Goal: Find specific page/section: Find specific page/section

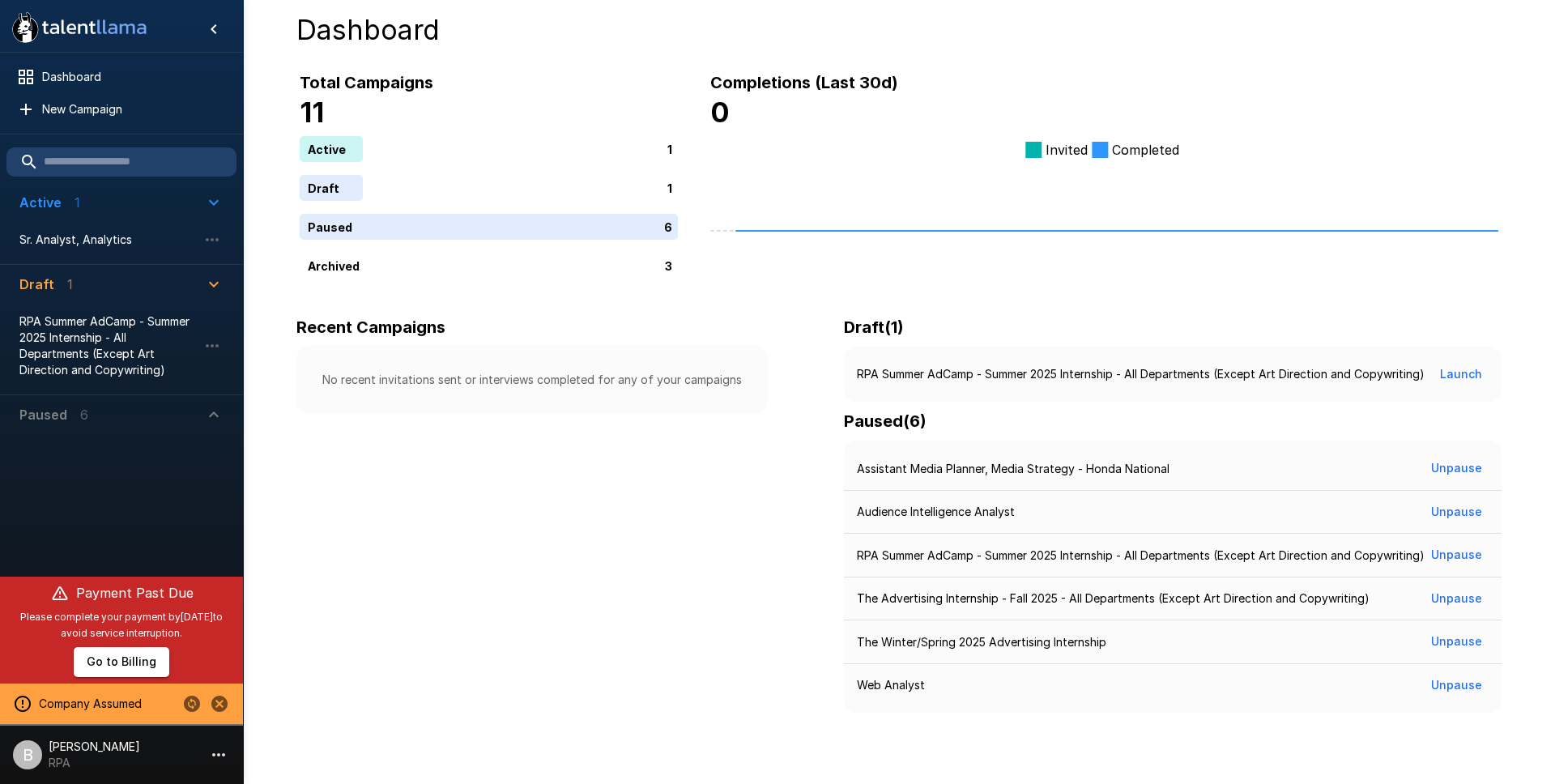
click at [193, 703] on icon "Change to another company" at bounding box center [191, 703] width 16 height 16
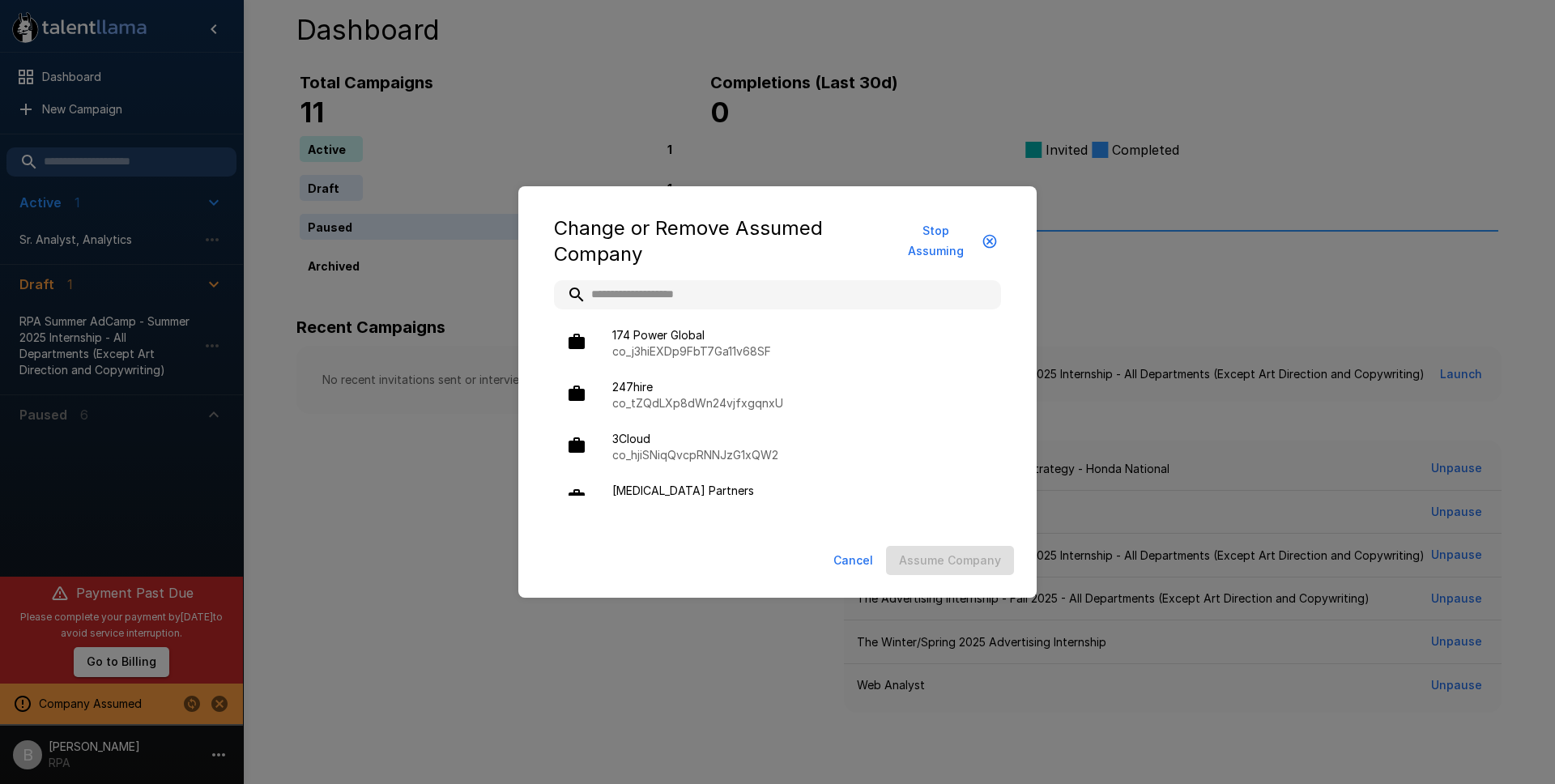
click at [671, 287] on input "text" at bounding box center [778, 294] width 447 height 29
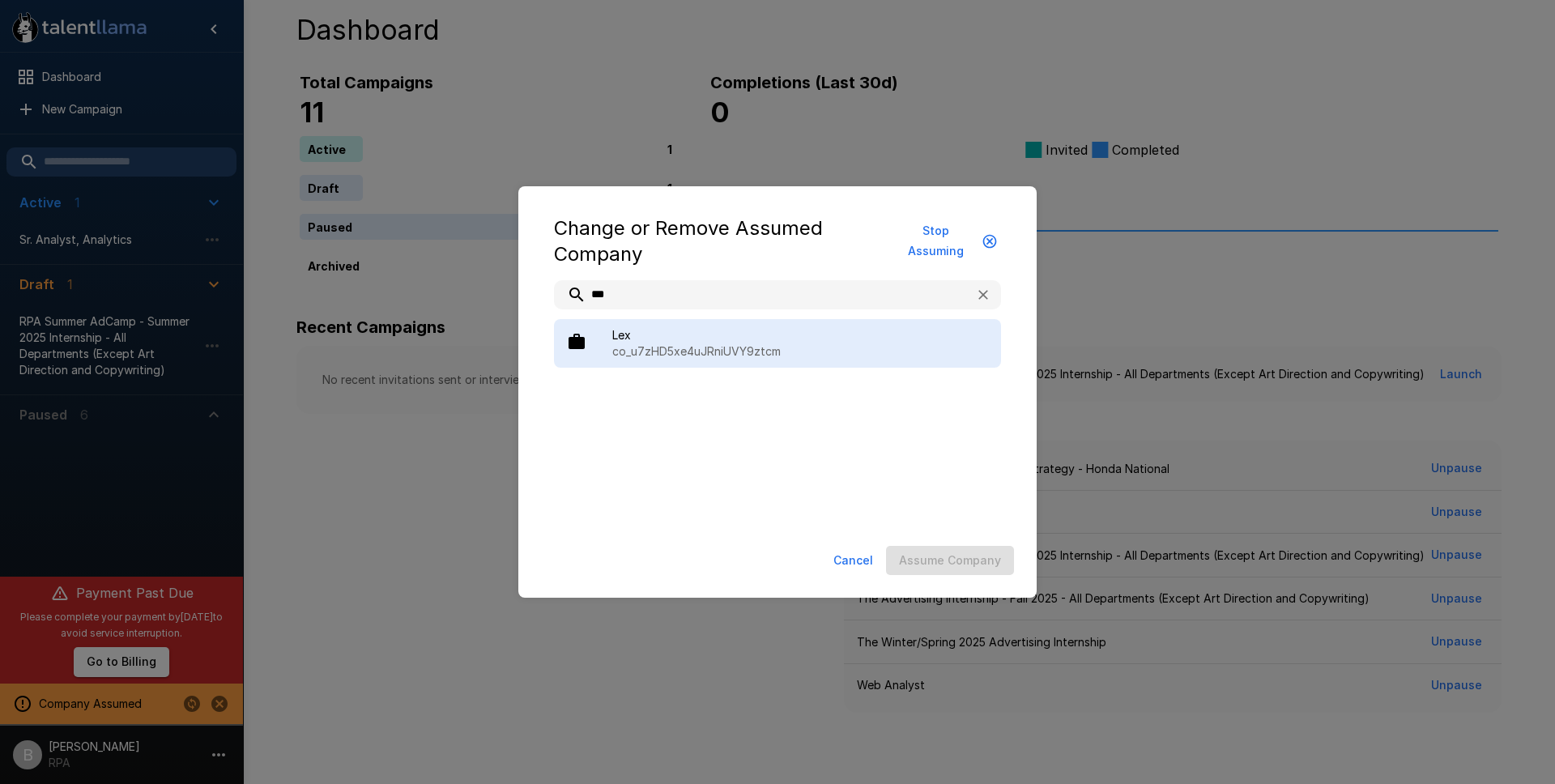
type input "***"
click at [691, 354] on p "co_u7zHD5xe4uJRniUVY9ztcm" at bounding box center [801, 351] width 376 height 16
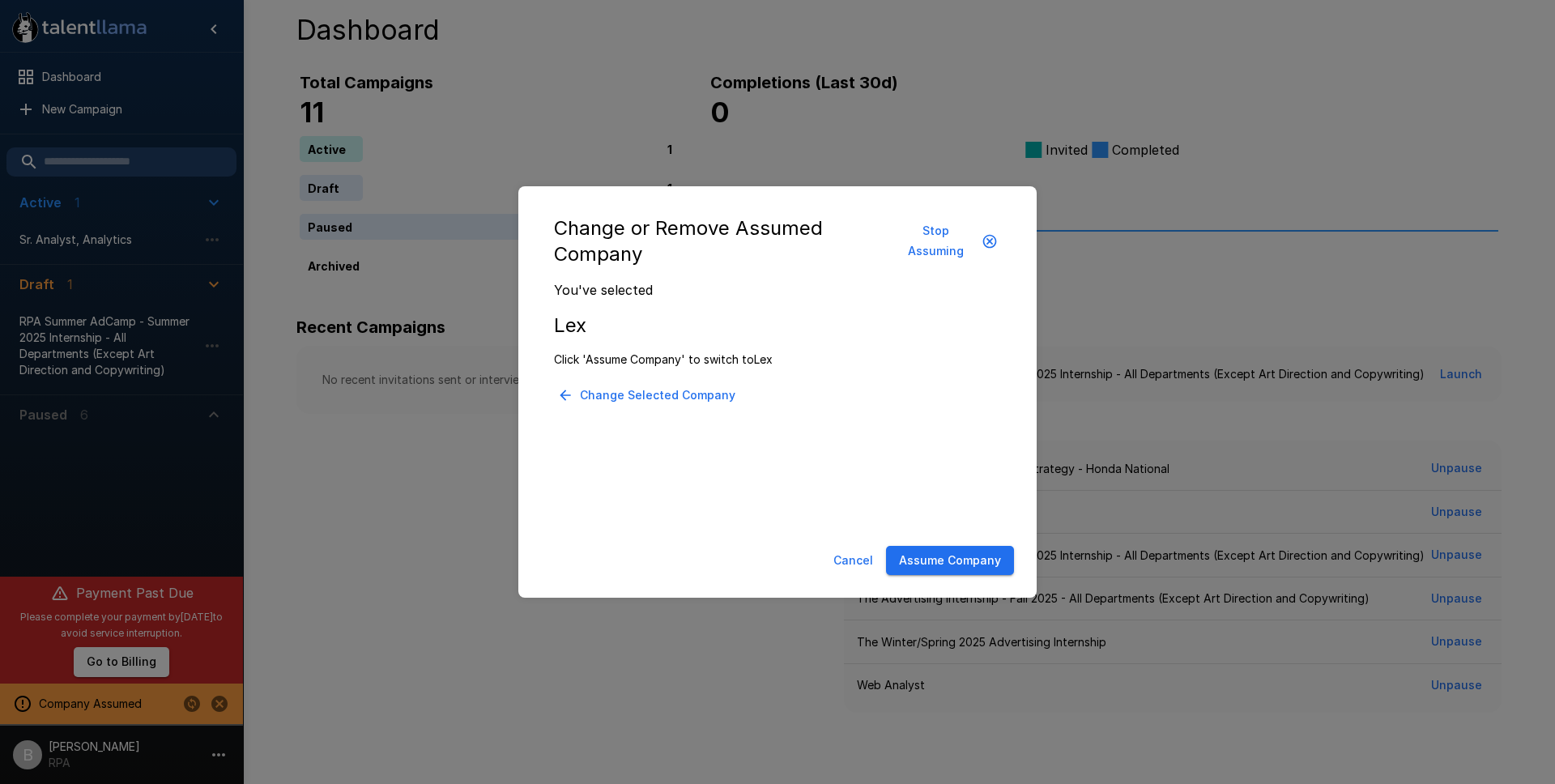
click at [952, 561] on button "Assume Company" at bounding box center [950, 561] width 128 height 30
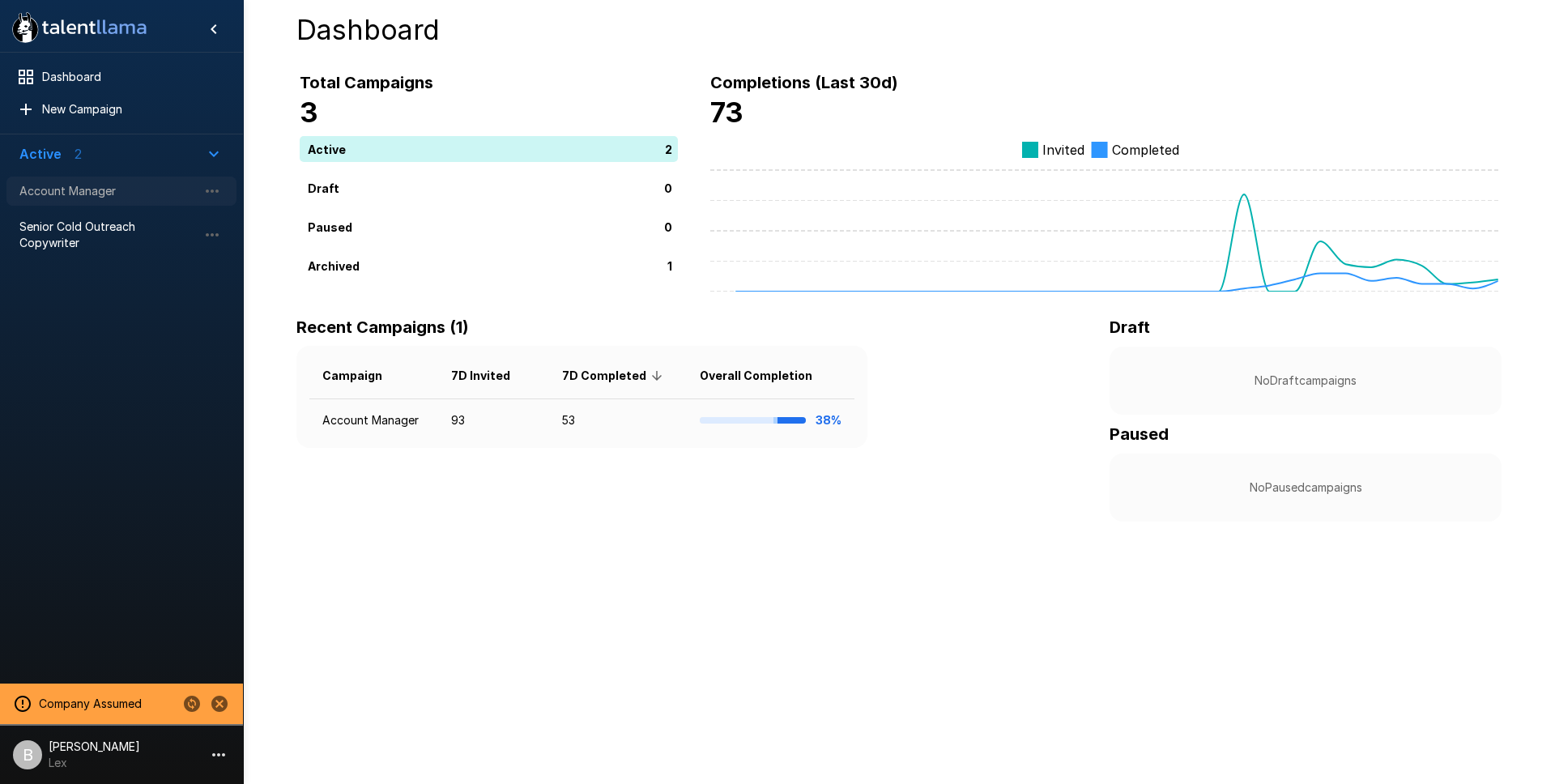
click at [131, 196] on span "Account Manager" at bounding box center [108, 190] width 178 height 16
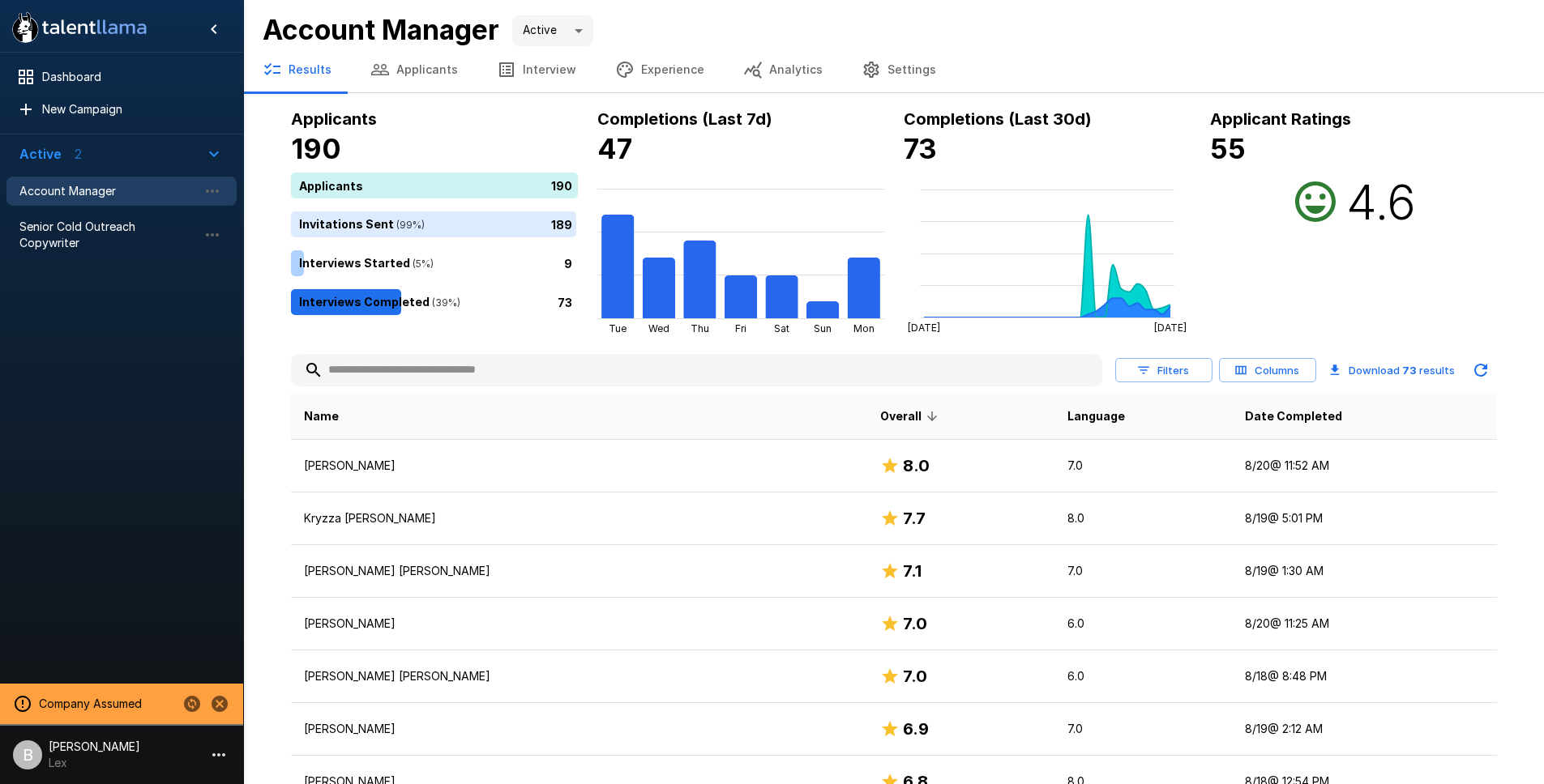
click at [464, 303] on div "73" at bounding box center [438, 302] width 294 height 26
click at [425, 63] on button "Applicants" at bounding box center [414, 70] width 126 height 46
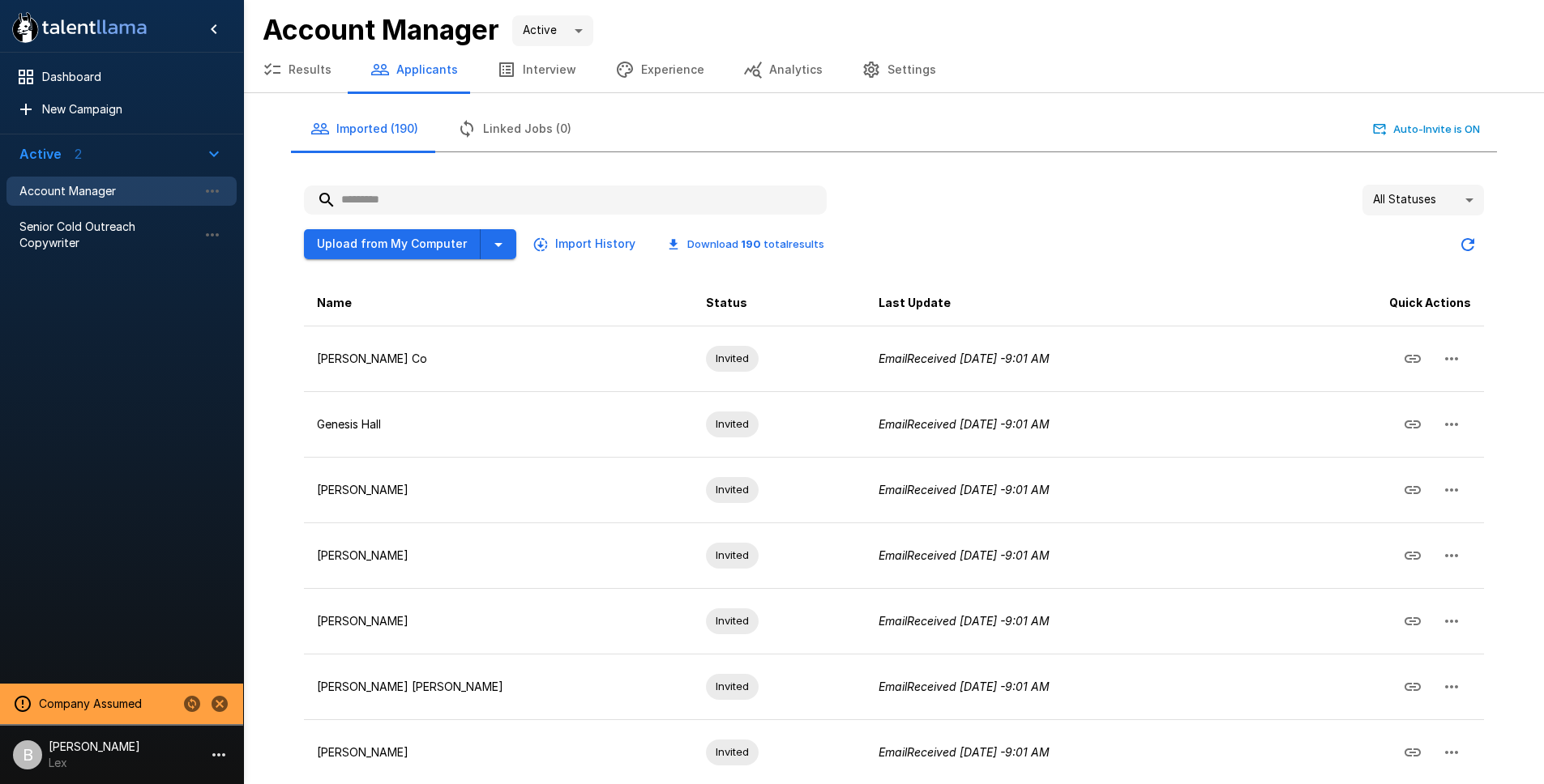
click at [312, 64] on button "Results" at bounding box center [297, 70] width 108 height 46
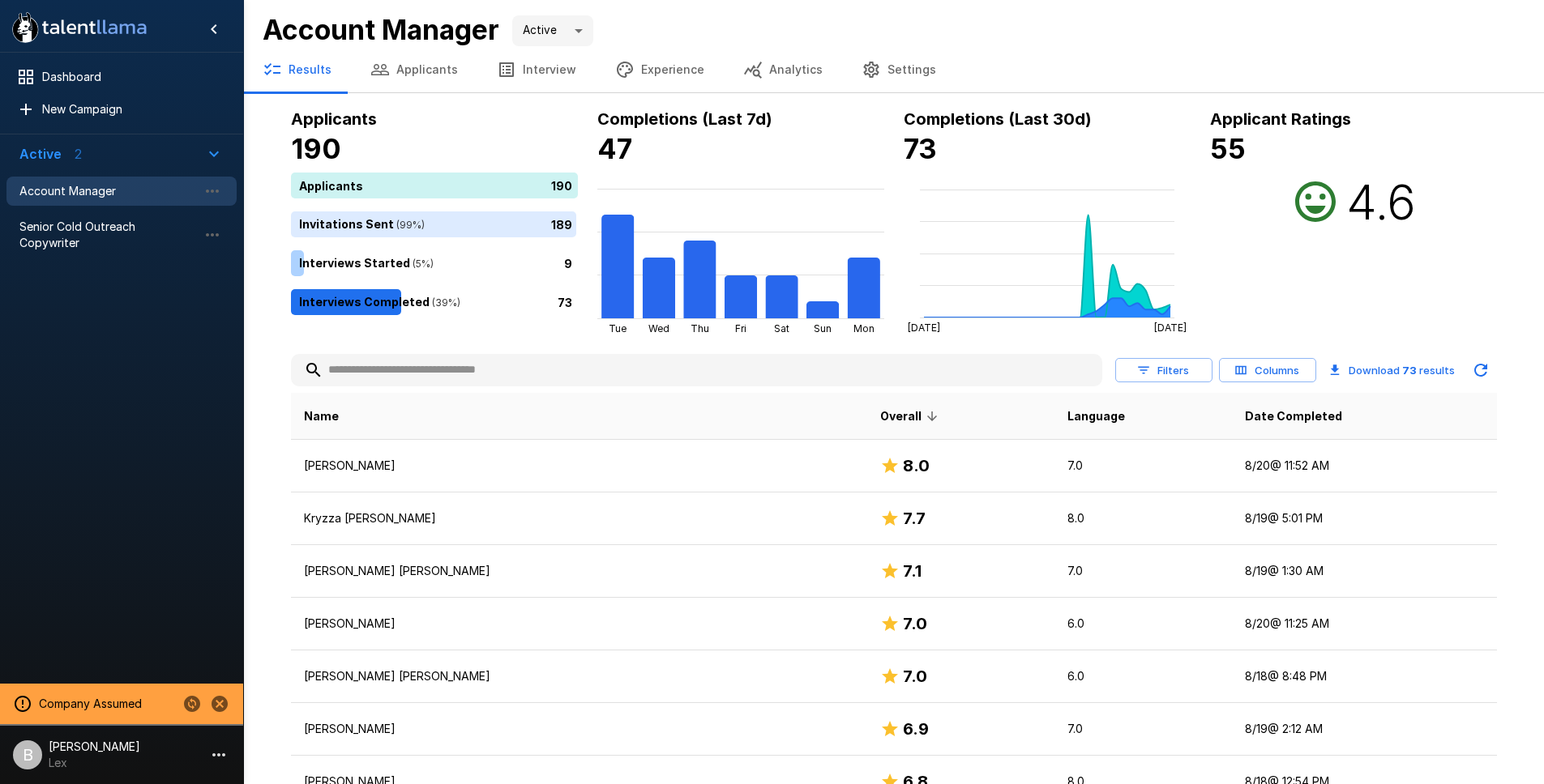
click at [423, 73] on button "Applicants" at bounding box center [414, 70] width 126 height 46
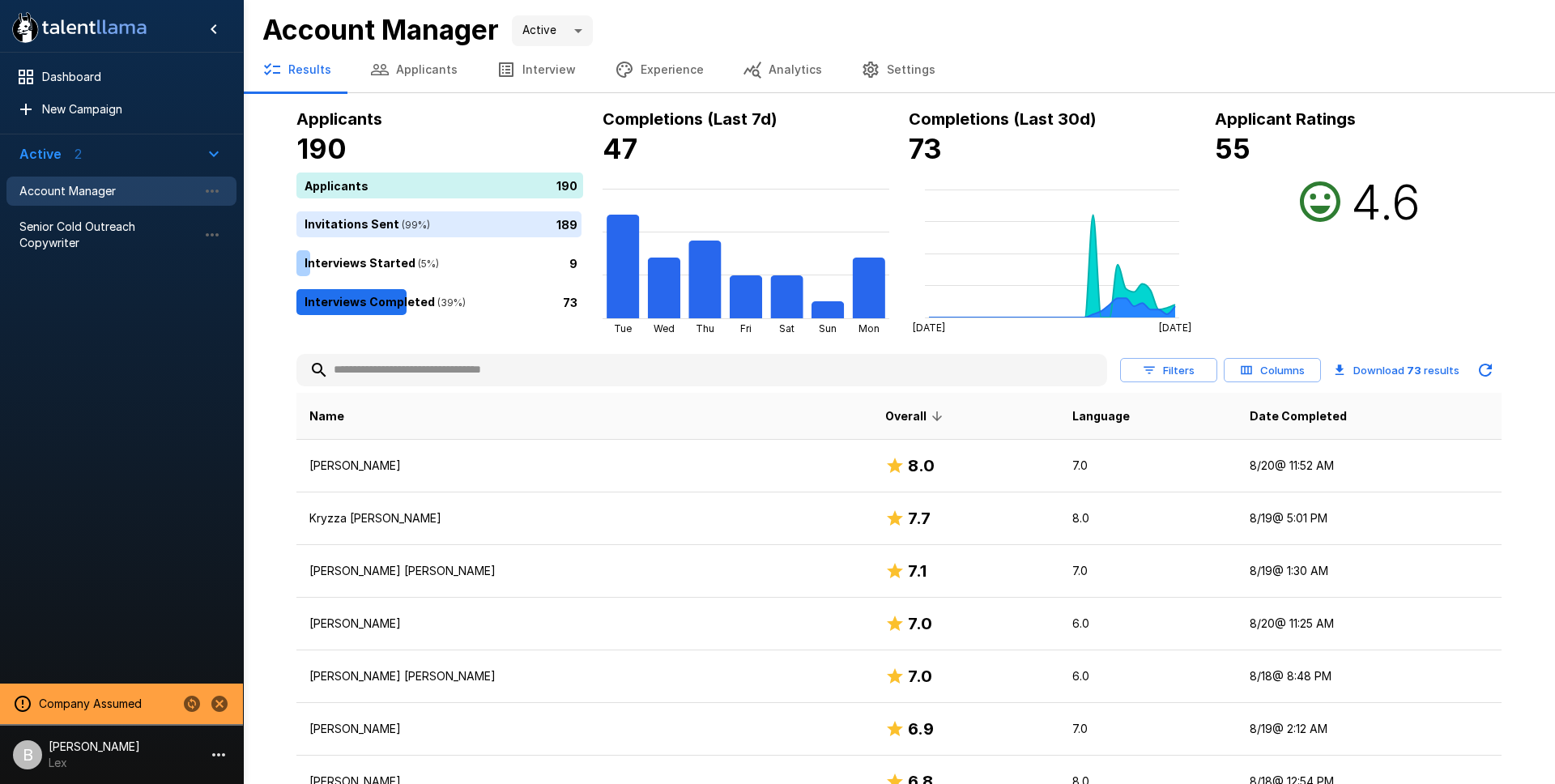
click at [422, 73] on button "Applicants" at bounding box center [414, 70] width 126 height 46
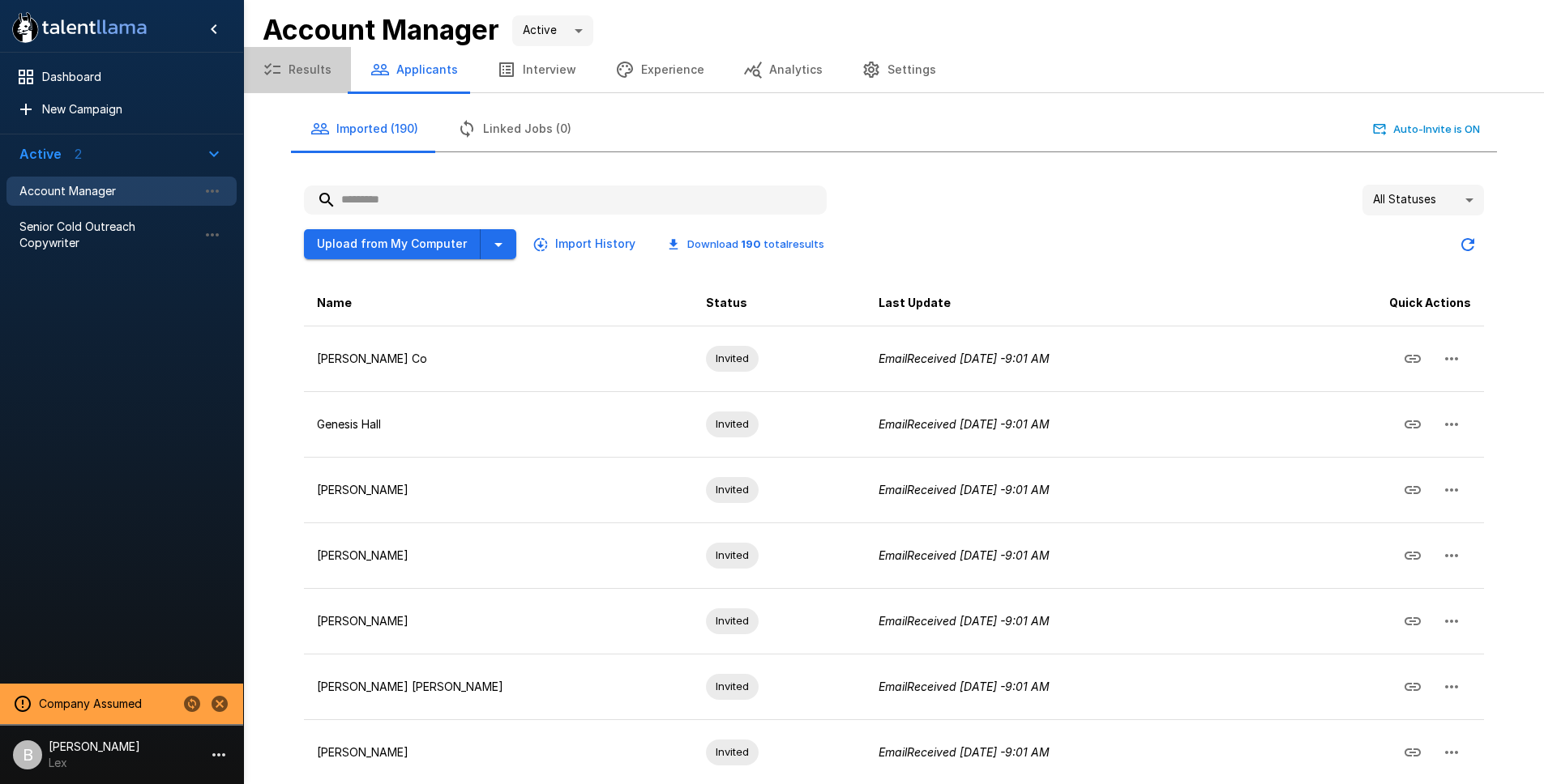
click at [310, 73] on button "Results" at bounding box center [297, 70] width 108 height 46
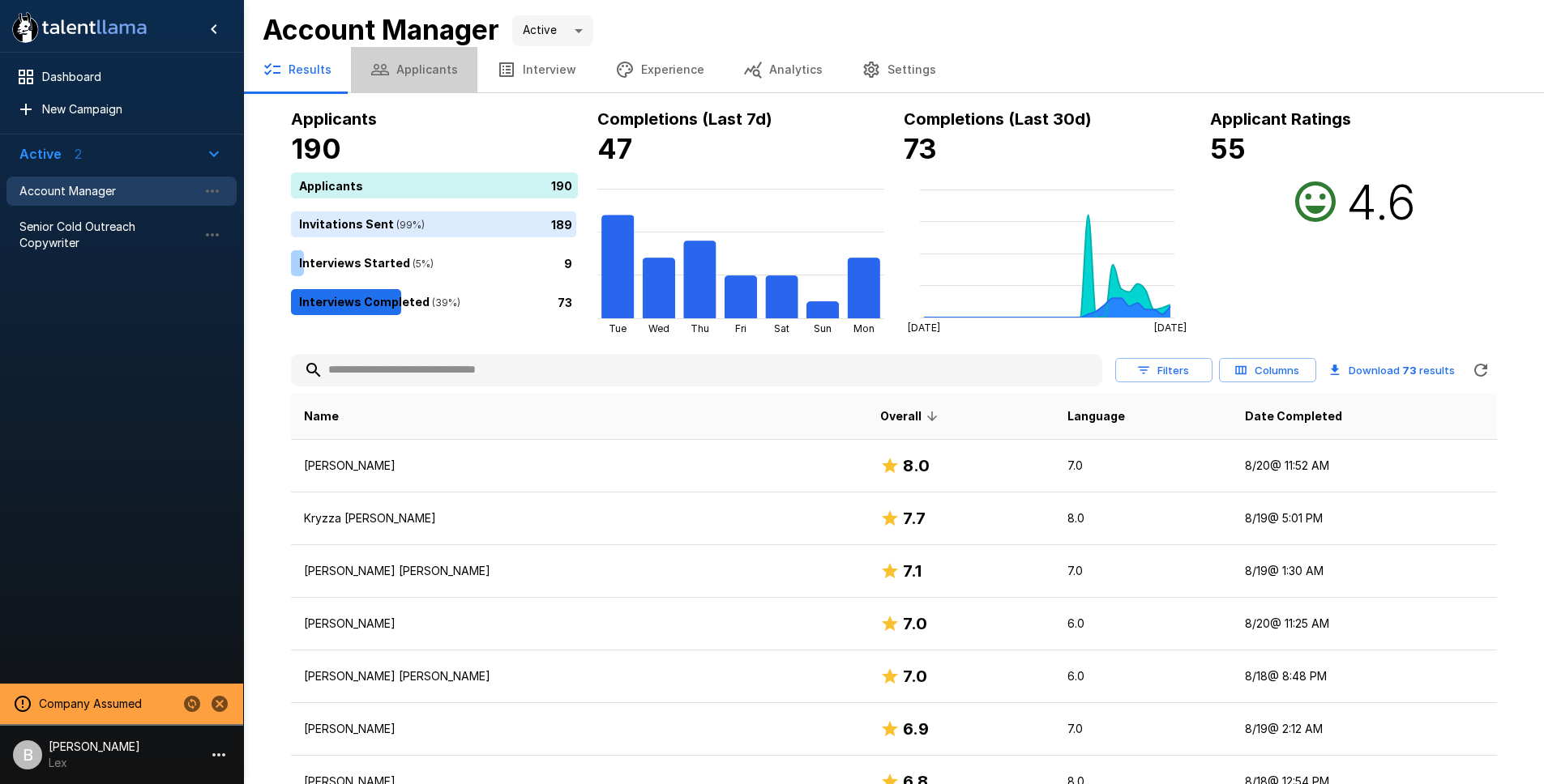
click at [423, 62] on button "Applicants" at bounding box center [414, 70] width 126 height 46
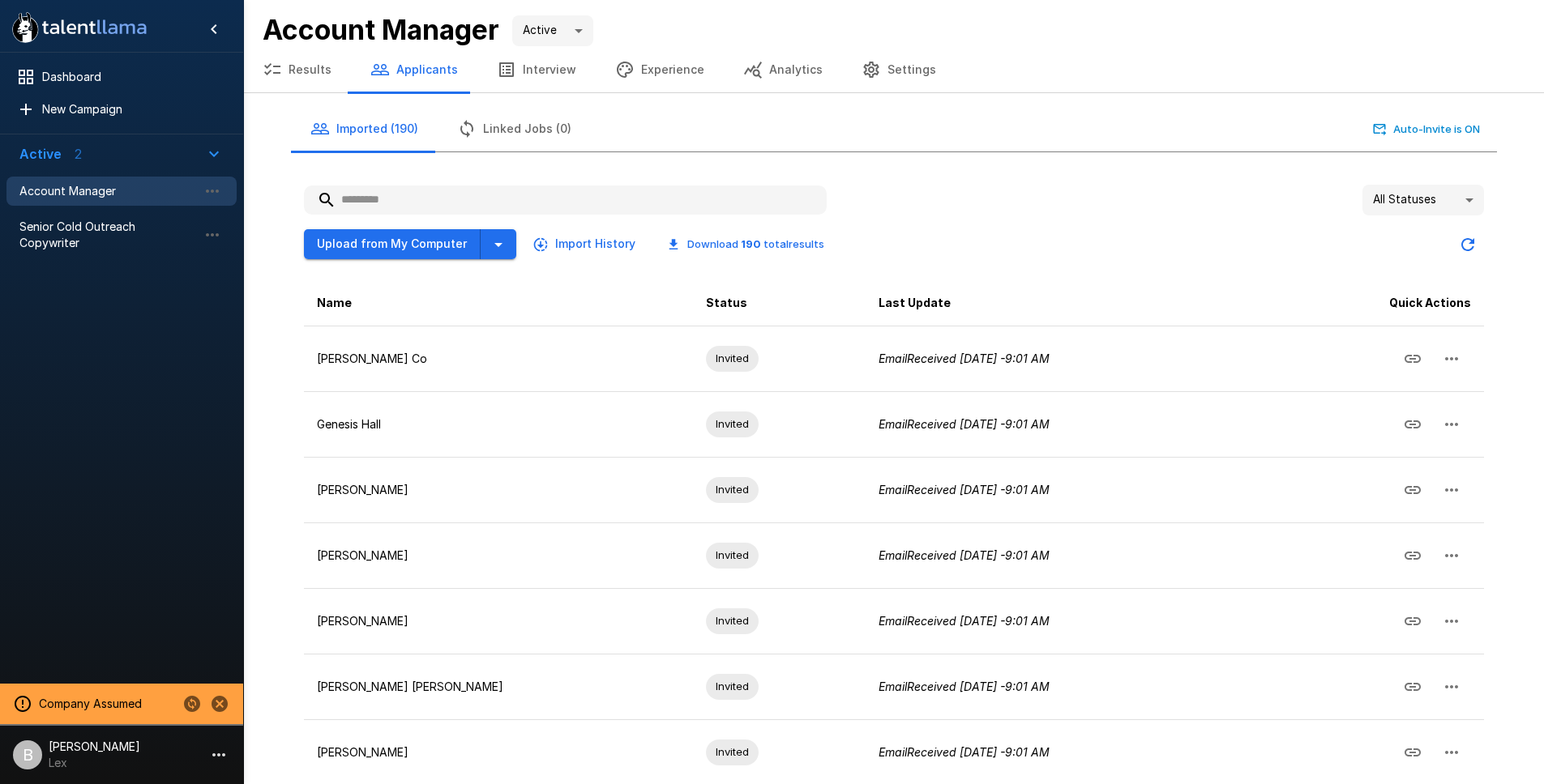
click at [323, 82] on button "Results" at bounding box center [297, 70] width 108 height 46
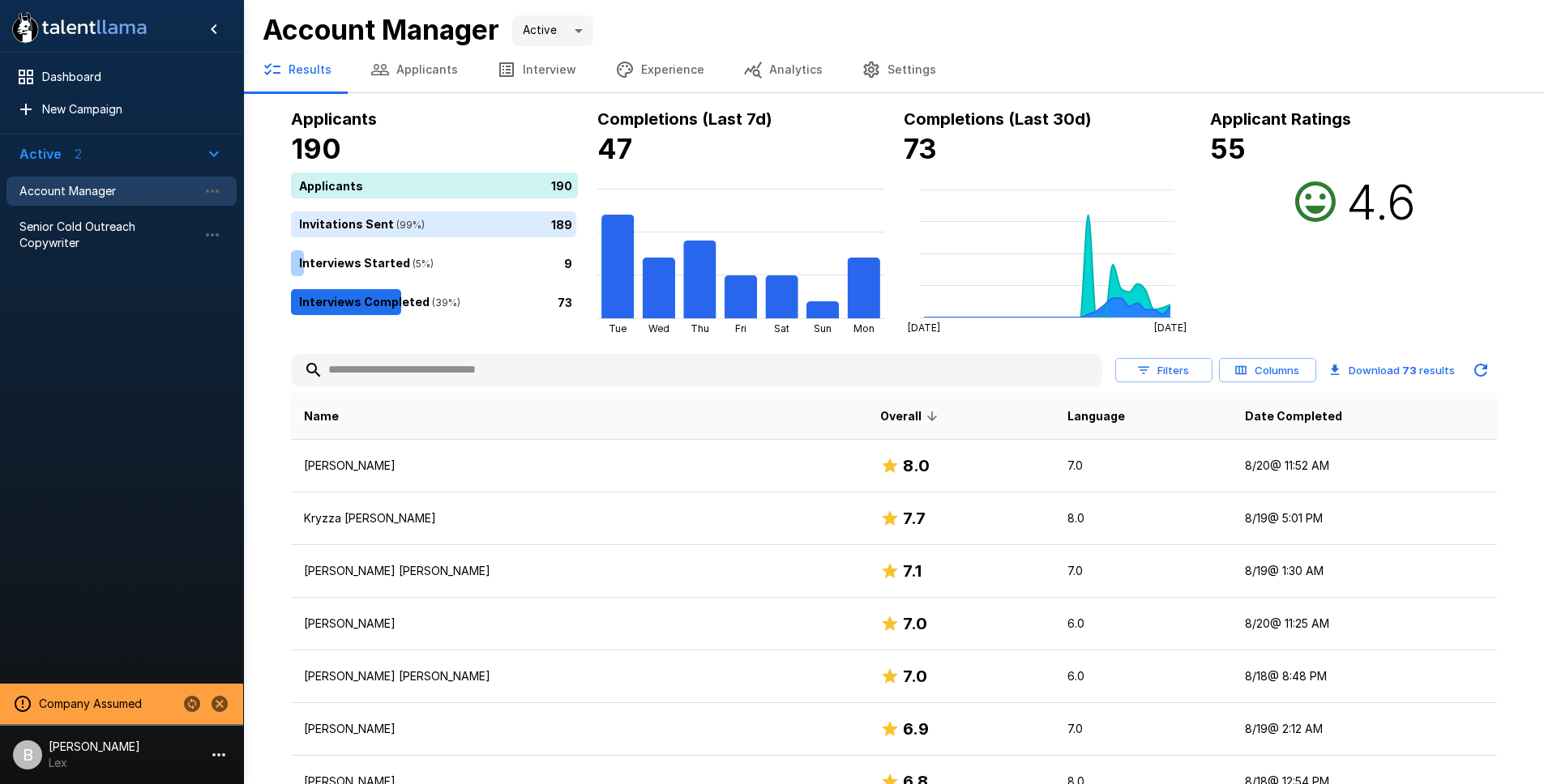
click at [442, 74] on button "Applicants" at bounding box center [414, 70] width 126 height 46
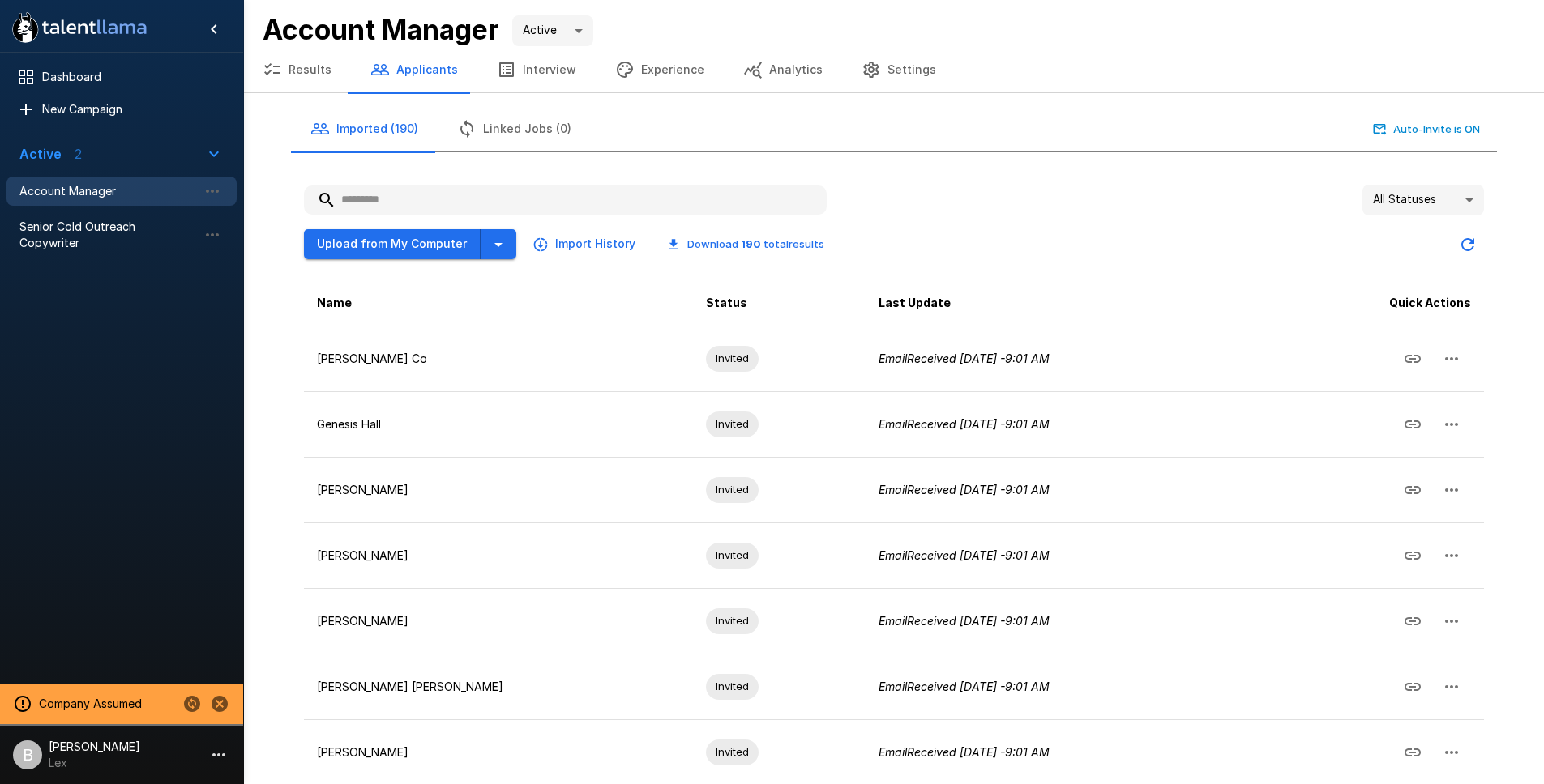
click at [303, 71] on button "Results" at bounding box center [297, 70] width 108 height 46
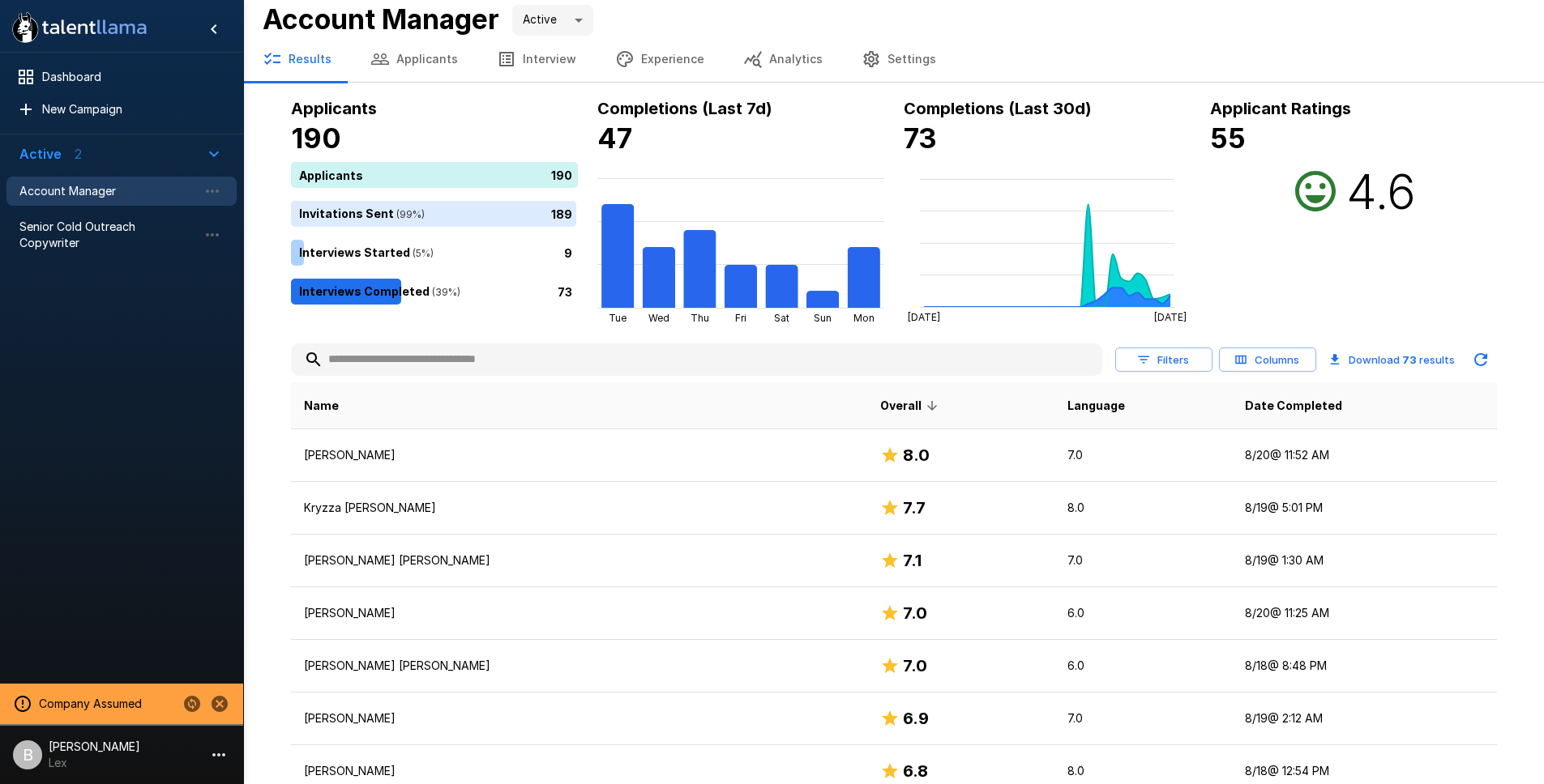
scroll to position [12, 0]
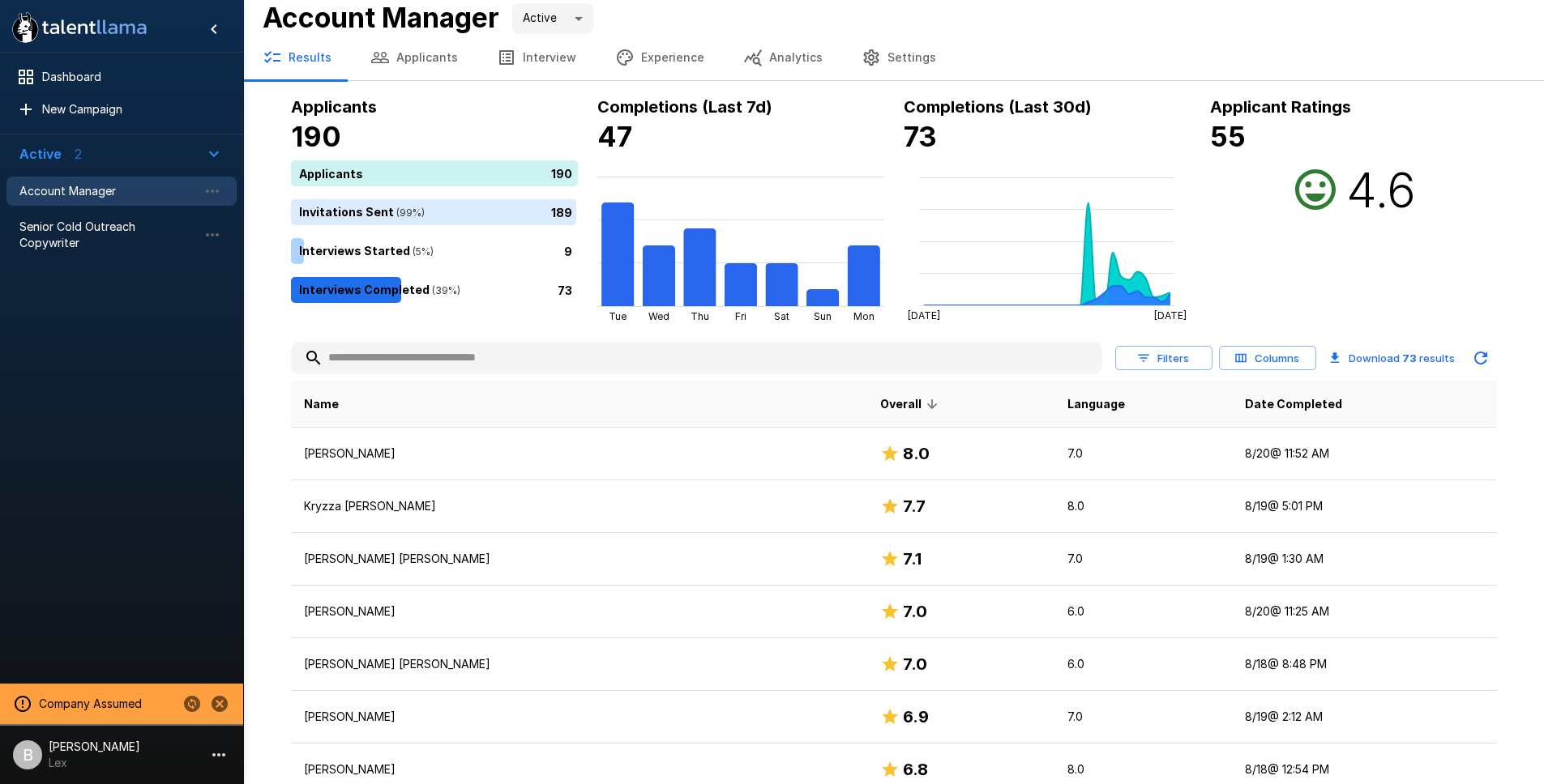
click at [420, 47] on button "Applicants" at bounding box center [414, 57] width 126 height 46
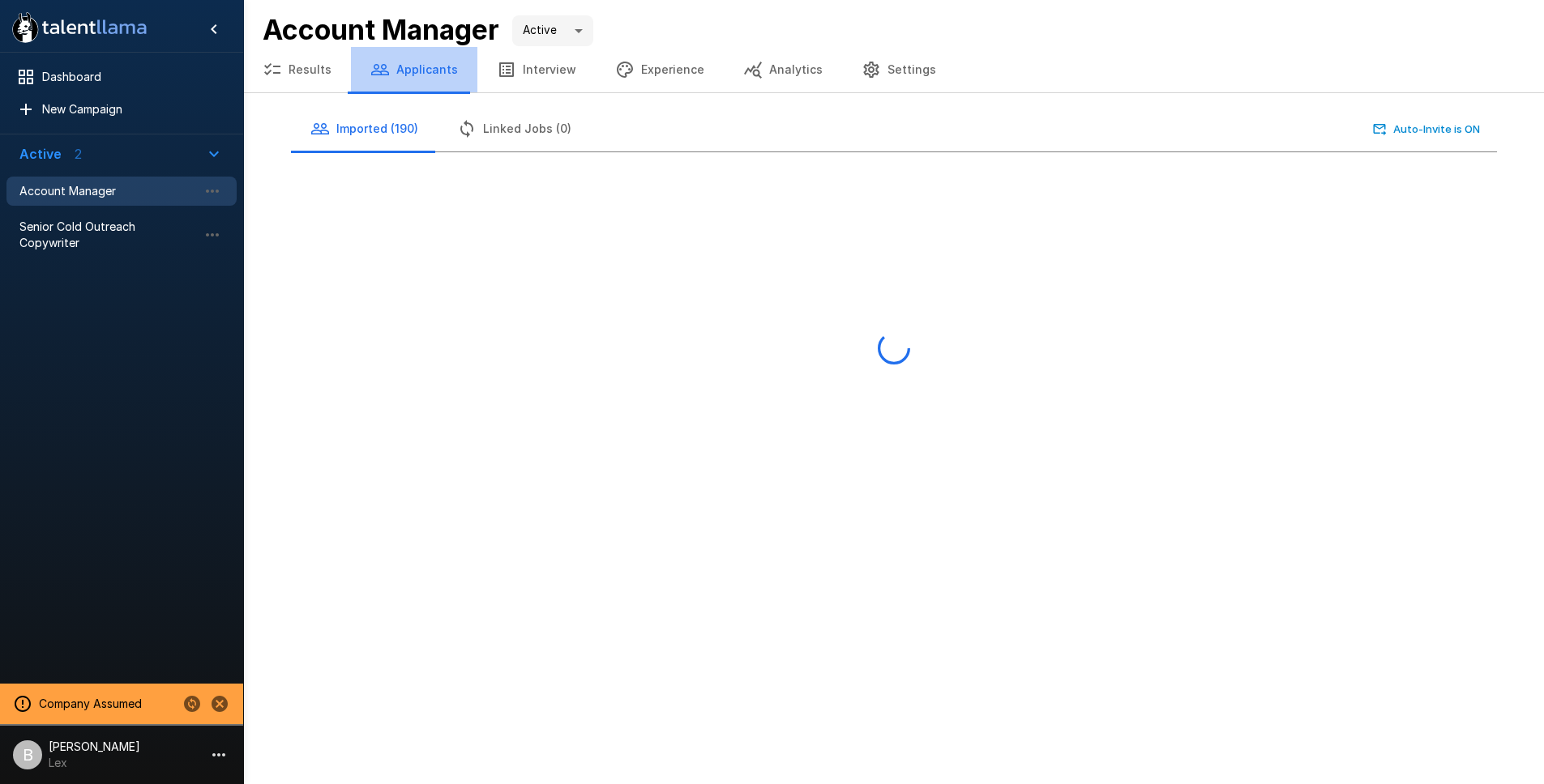
click at [420, 47] on button "Applicants" at bounding box center [414, 70] width 126 height 46
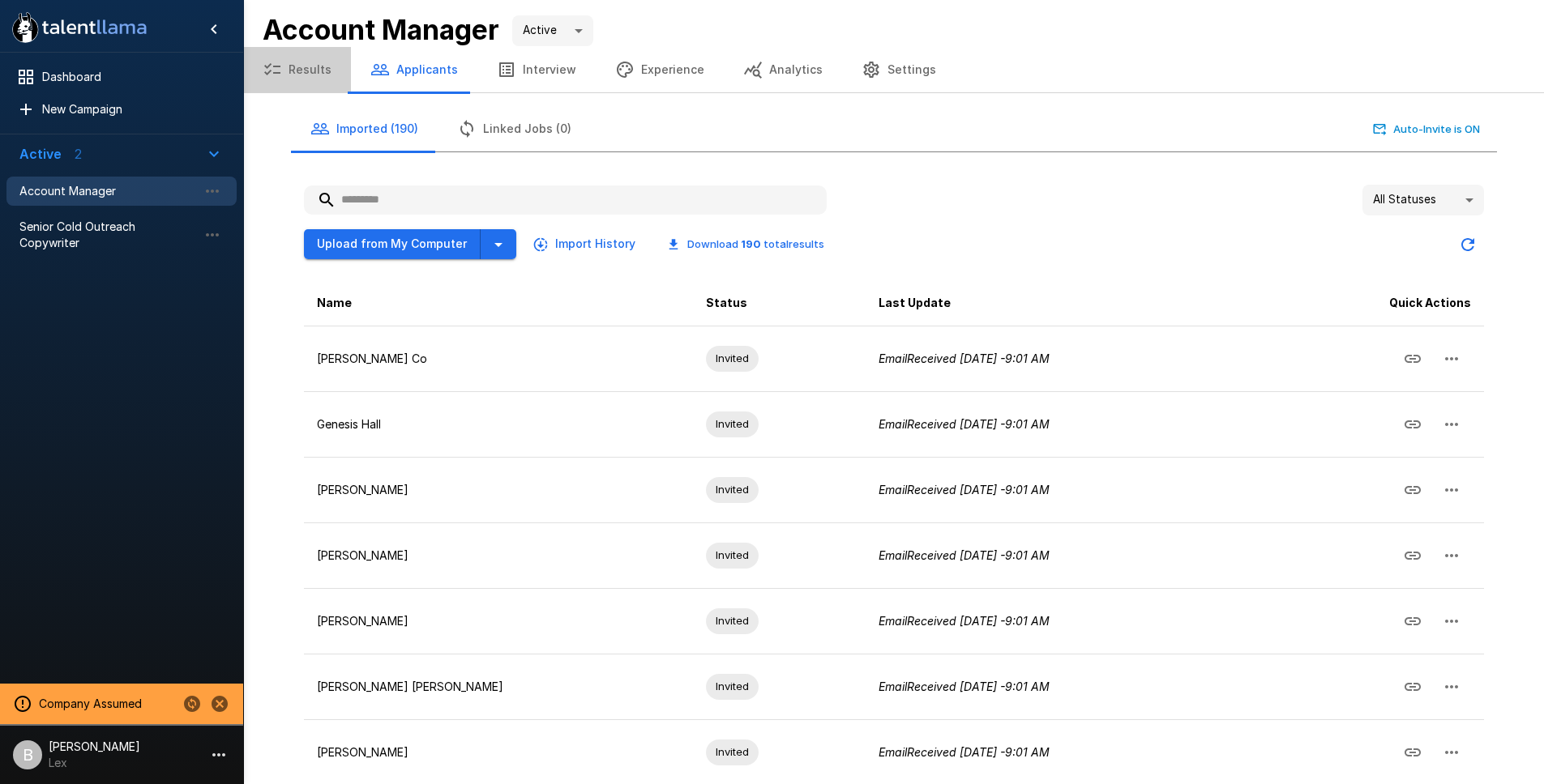
click at [309, 65] on button "Results" at bounding box center [297, 70] width 108 height 46
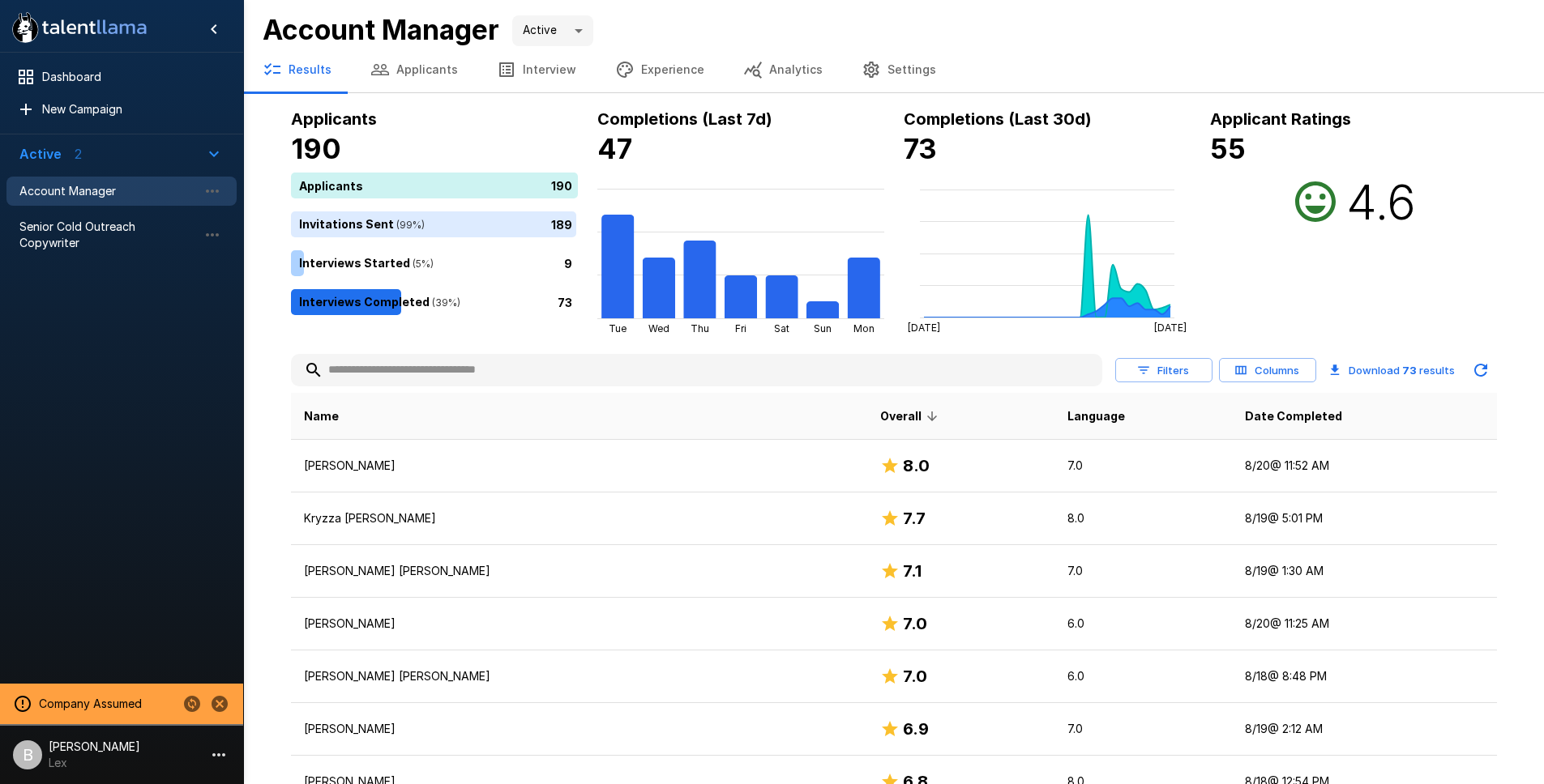
click at [192, 698] on icon "Change to another company" at bounding box center [191, 703] width 16 height 16
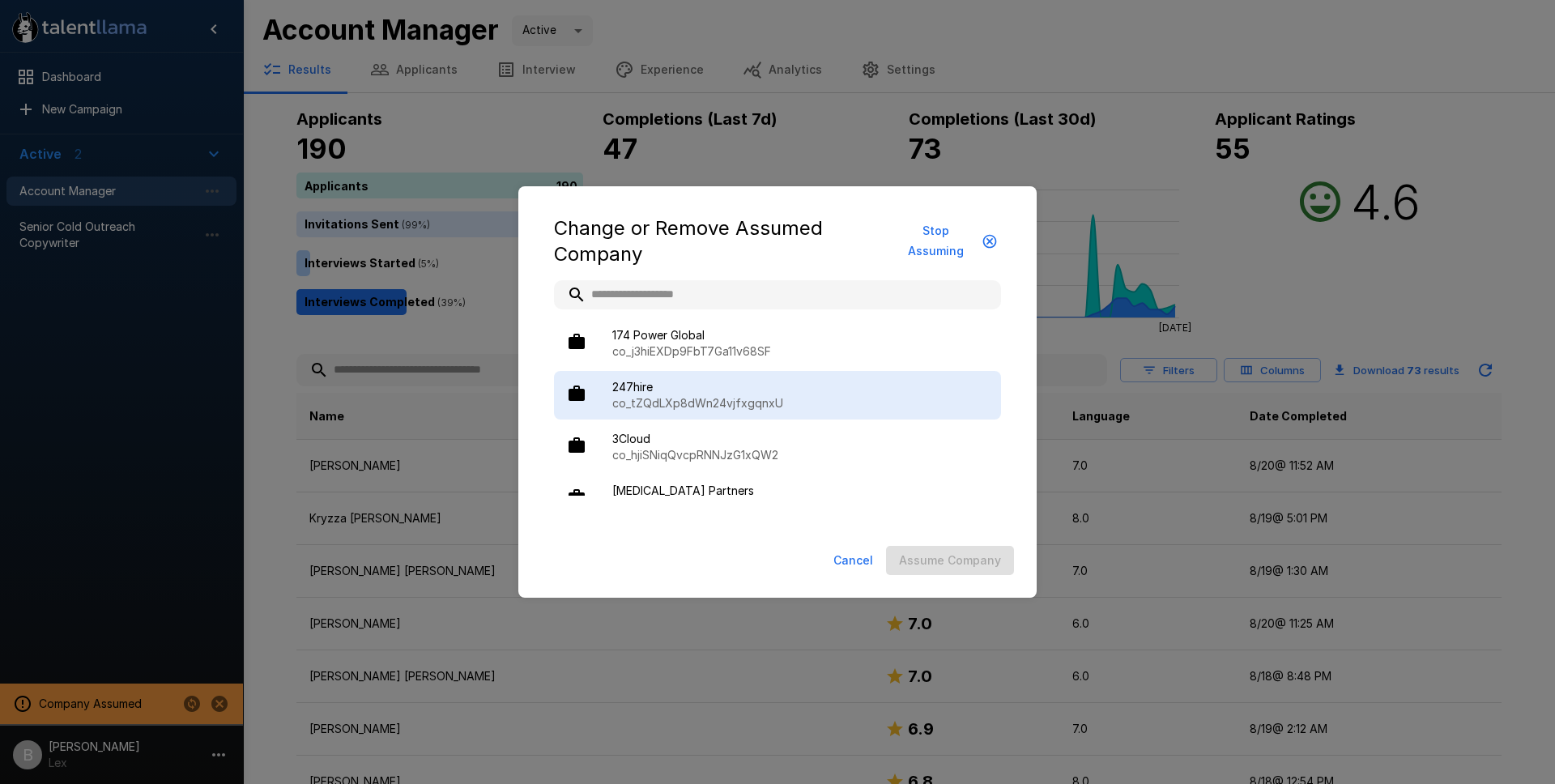
type input "*"
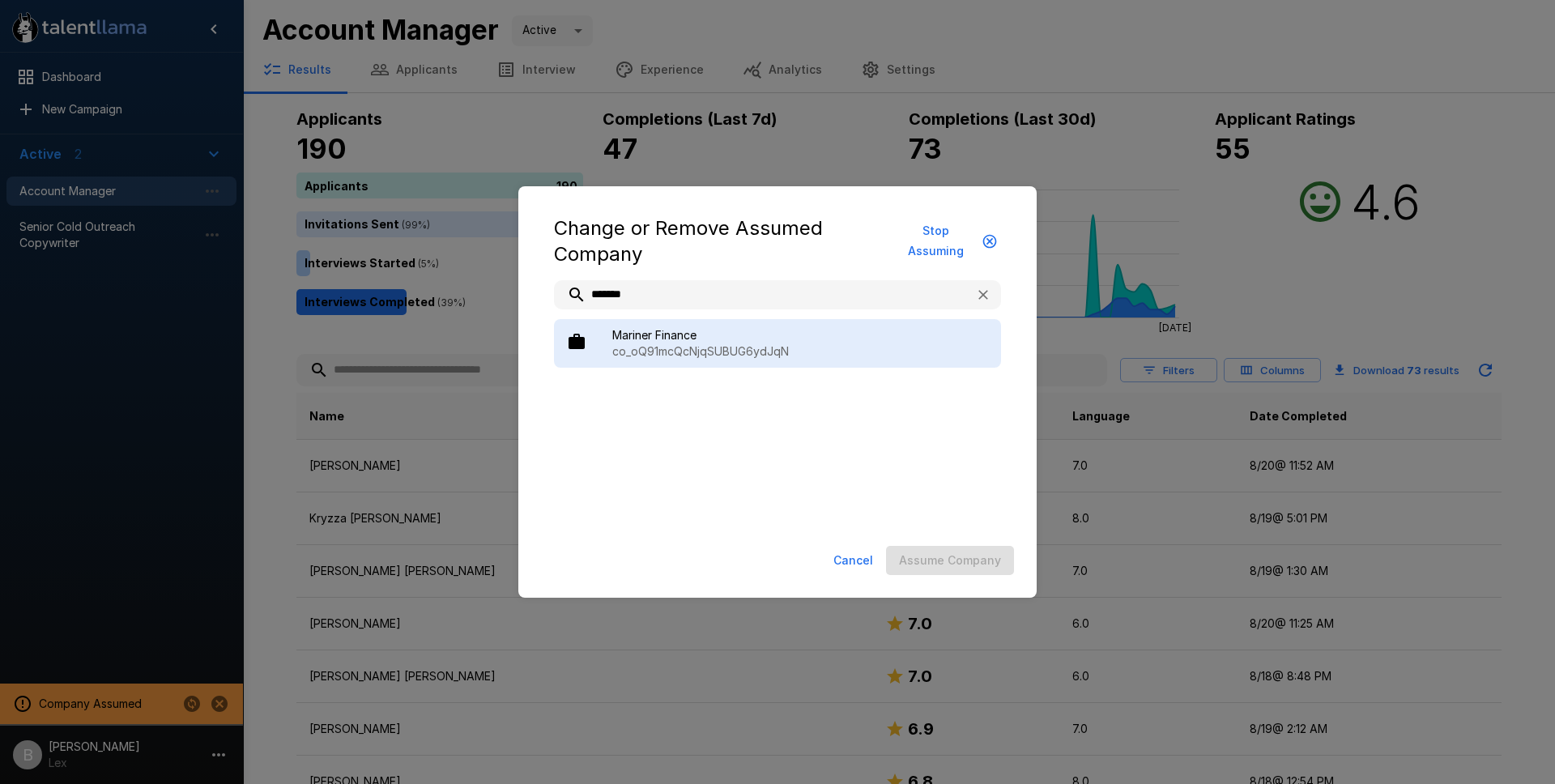
type input "*******"
click at [689, 339] on span "Mariner Finance" at bounding box center [801, 335] width 376 height 16
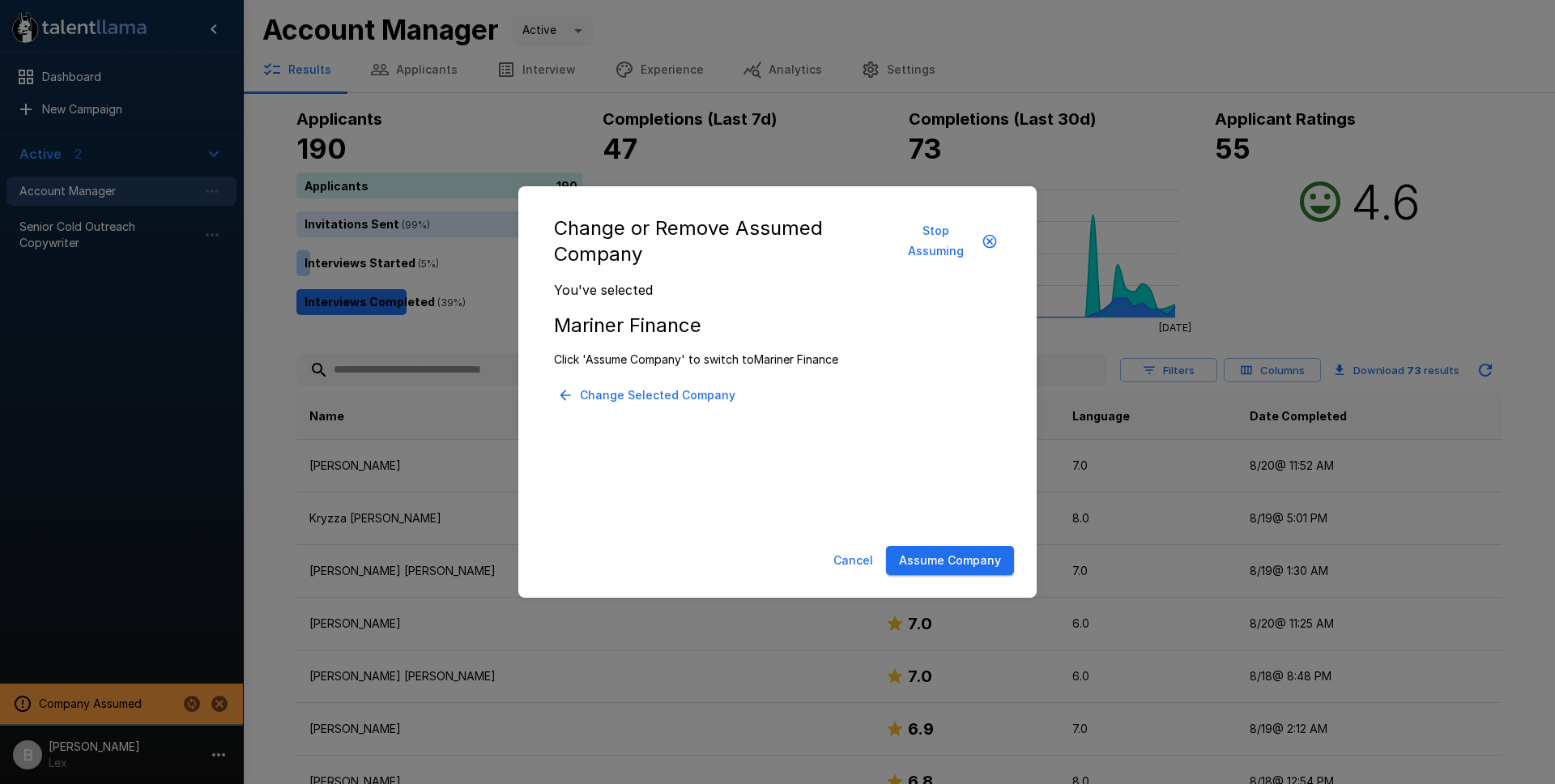
click at [990, 575] on div "Cancel Assume Company" at bounding box center [778, 561] width 486 height 43
click at [970, 553] on button "Assume Company" at bounding box center [950, 561] width 128 height 30
